Goal: Use online tool/utility: Use online tool/utility

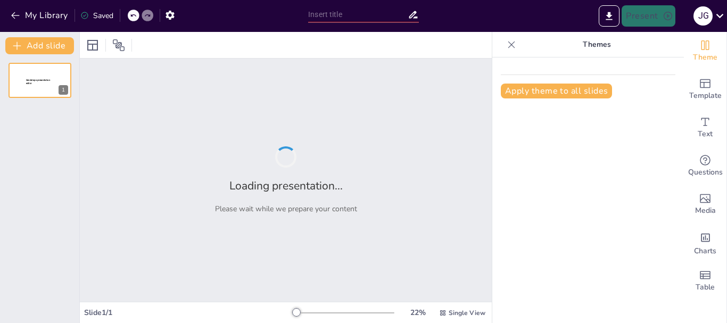
type input "Etapas del Proyecto de Inversión: Un Camino de la Concepción hasta la Evaluación"
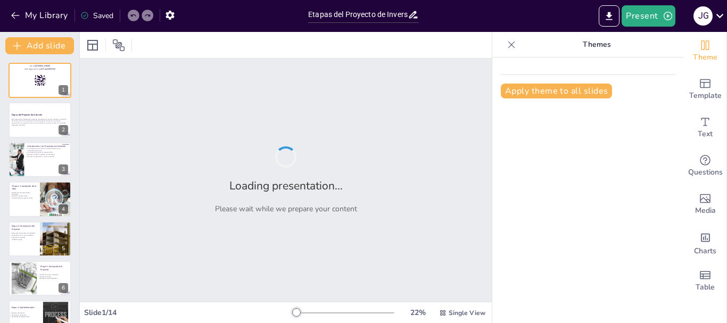
checkbox input "true"
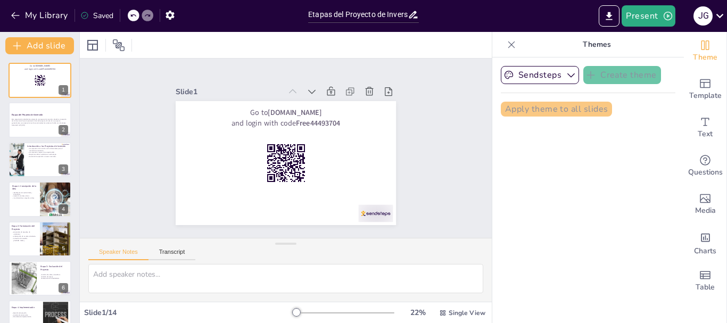
checkbox input "true"
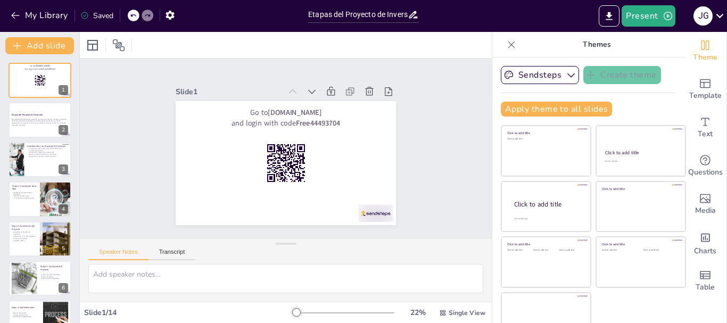
checkbox input "true"
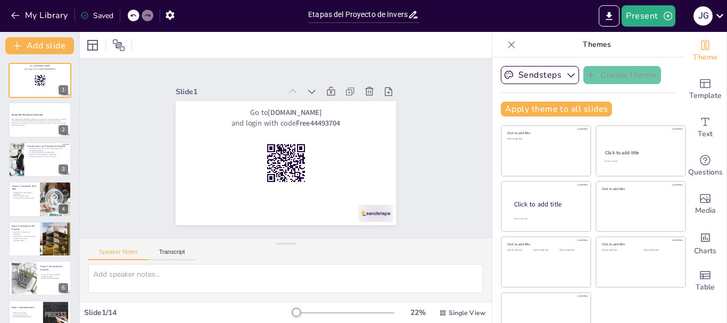
checkbox input "true"
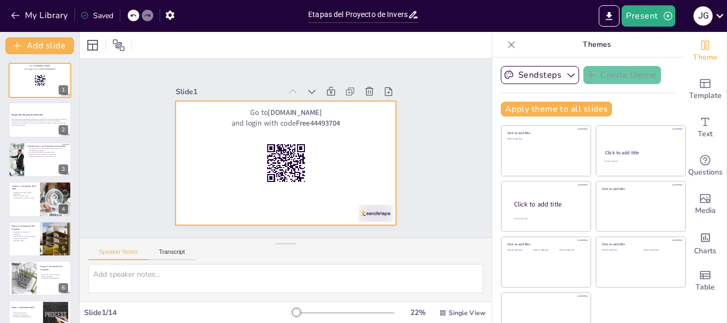
checkbox input "true"
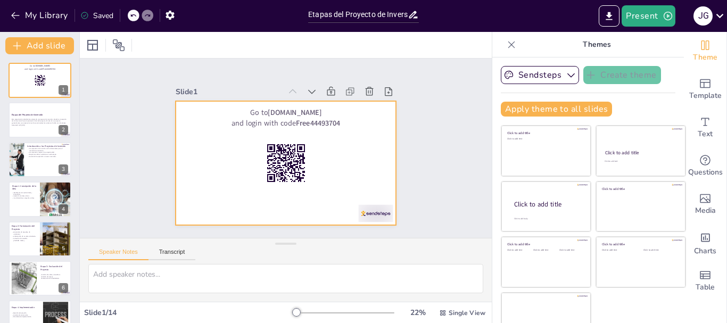
checkbox input "true"
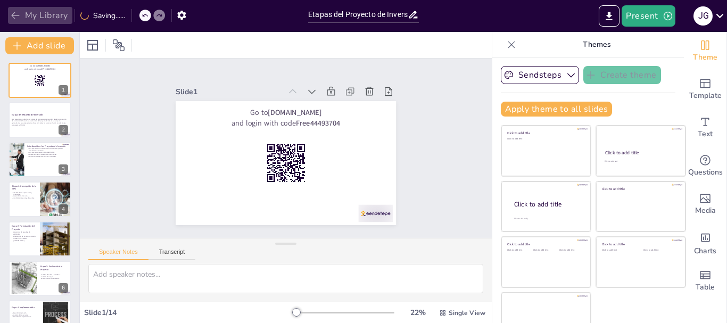
click at [43, 16] on button "My Library" at bounding box center [40, 15] width 64 height 17
